Goal: Navigation & Orientation: Go to known website

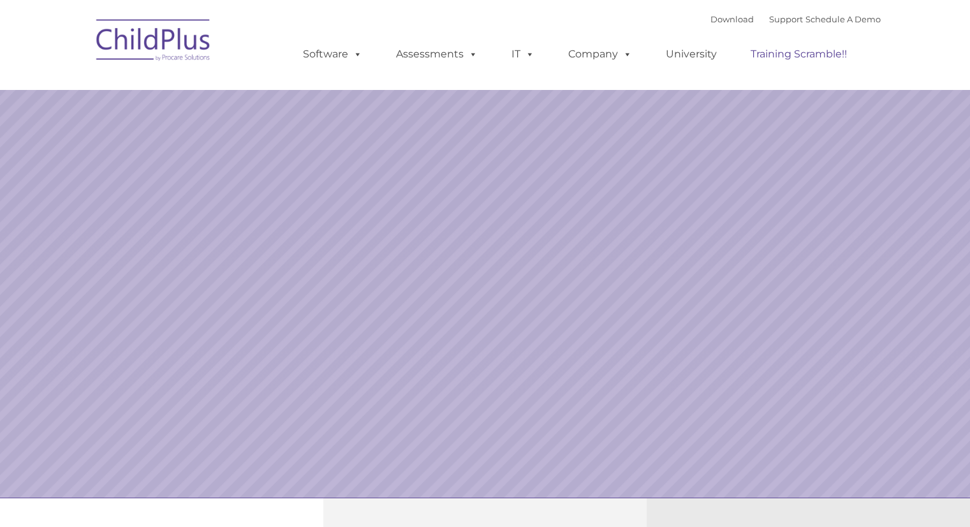
select select "MEDIUM"
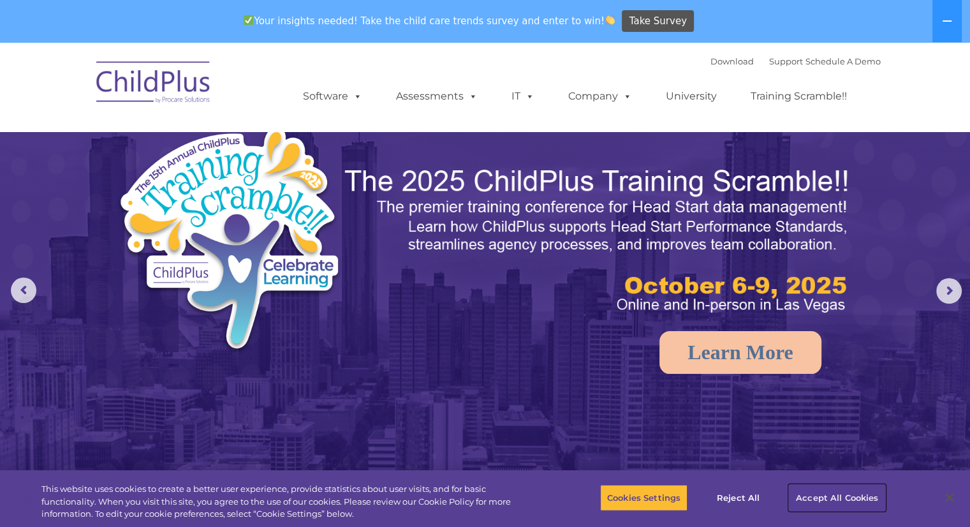
click at [824, 487] on button "Accept All Cookies" at bounding box center [837, 497] width 96 height 27
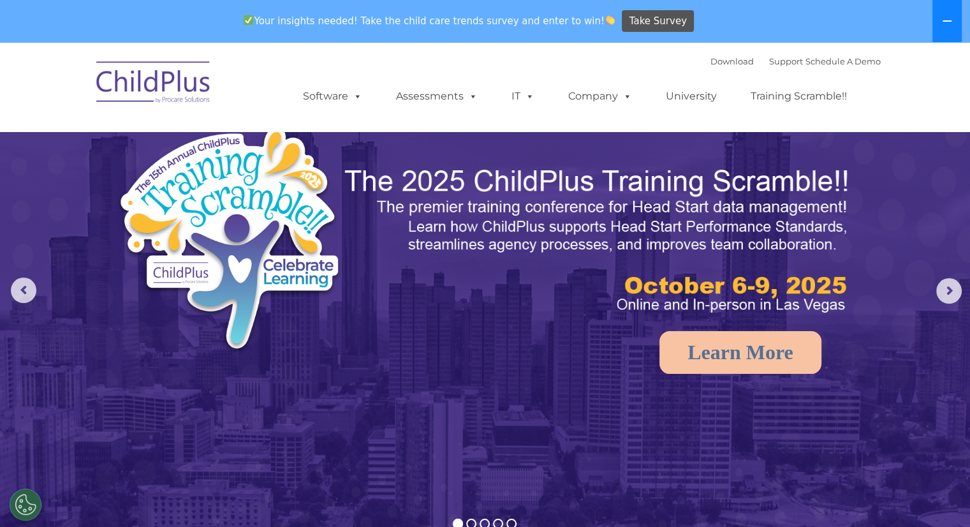
click at [952, 21] on button at bounding box center [946, 21] width 29 height 42
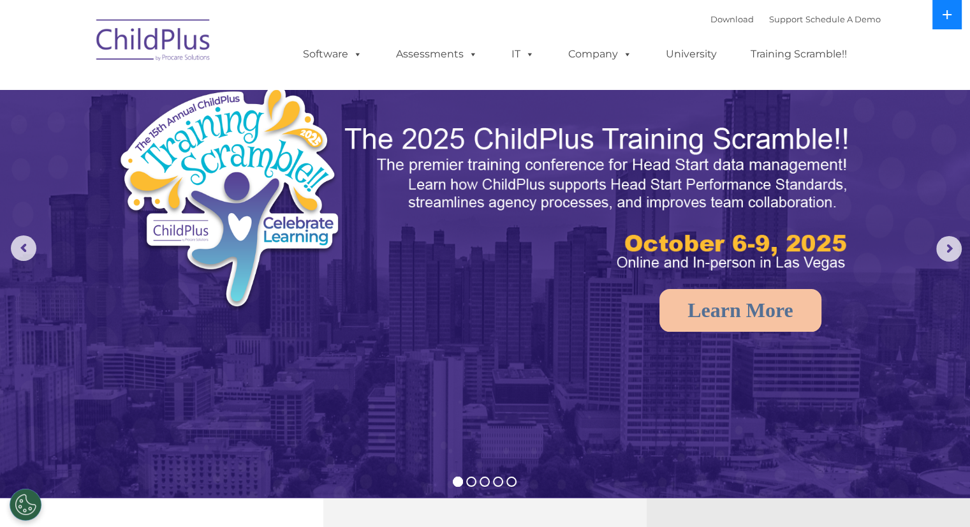
click at [952, 21] on button at bounding box center [946, 14] width 29 height 29
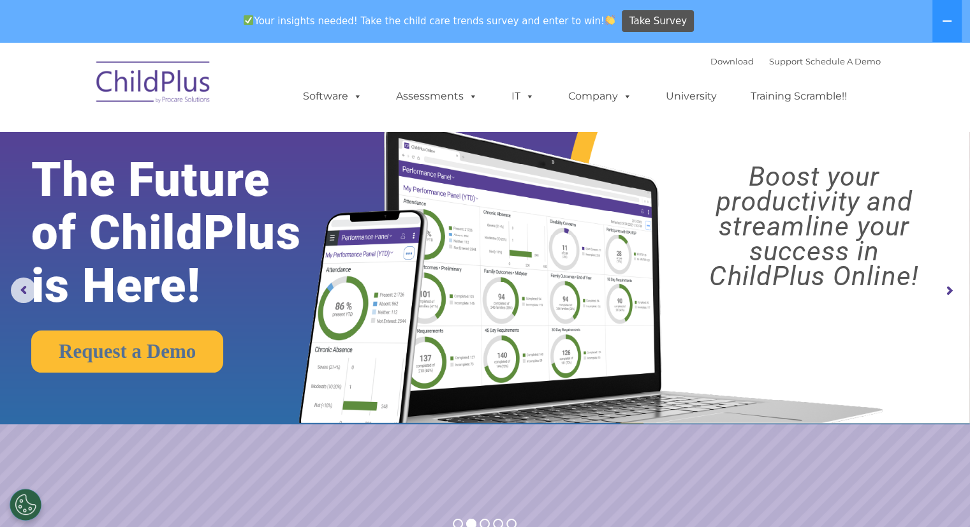
click at [119, 90] on img at bounding box center [154, 84] width 128 height 64
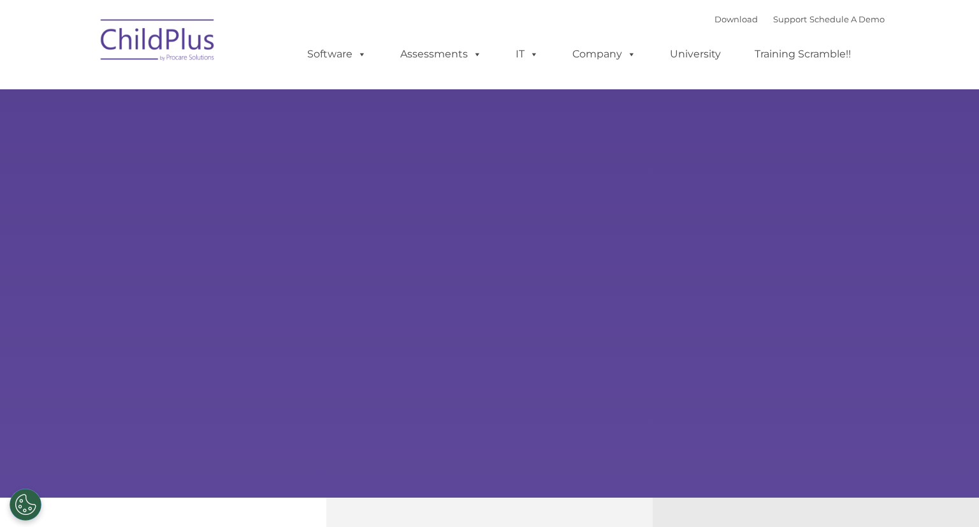
type input ""
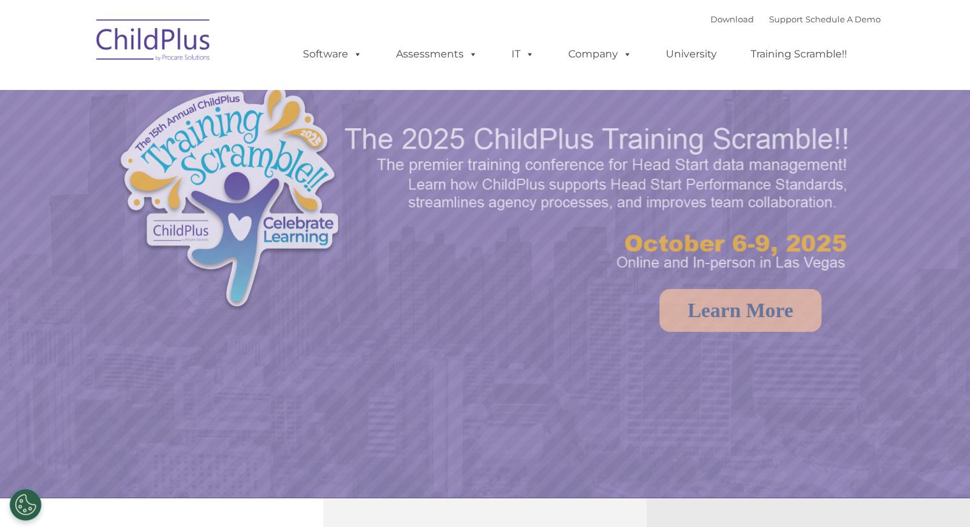
select select "MEDIUM"
